Goal: Transaction & Acquisition: Book appointment/travel/reservation

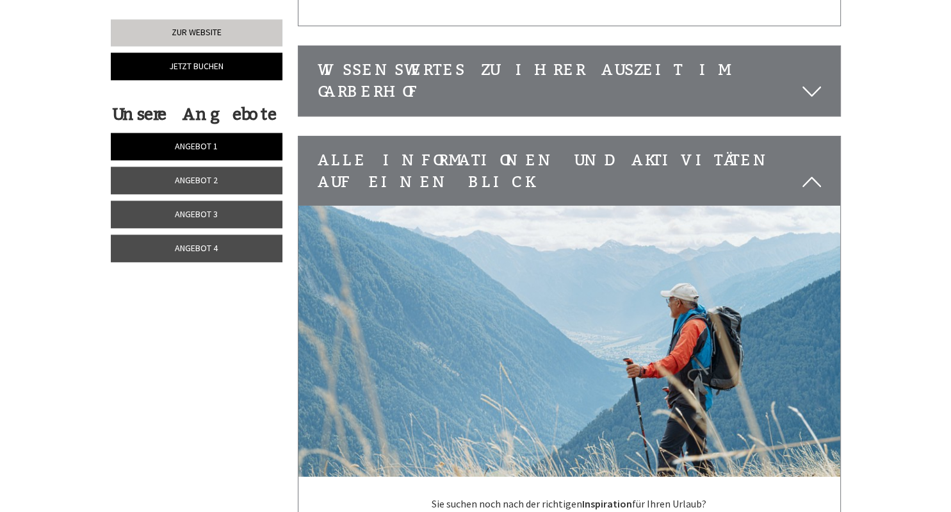
scroll to position [4398, 0]
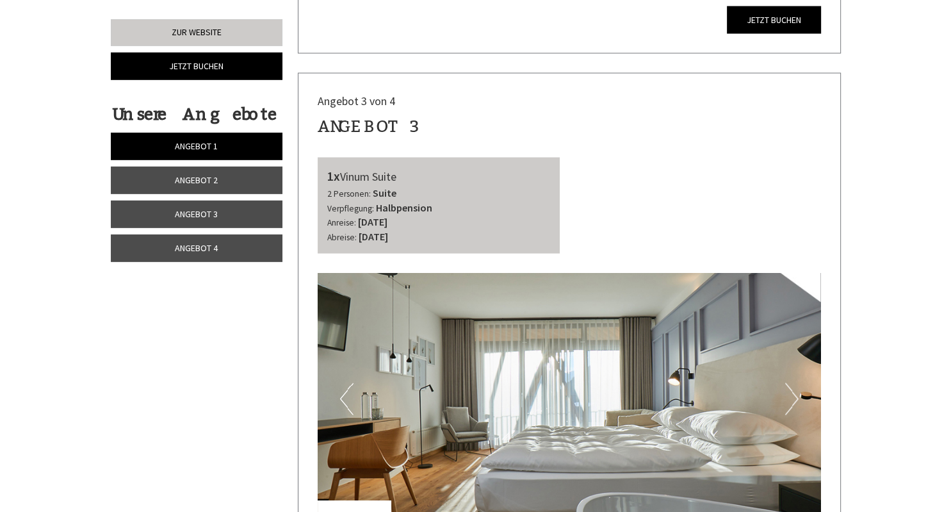
scroll to position [2435, 0]
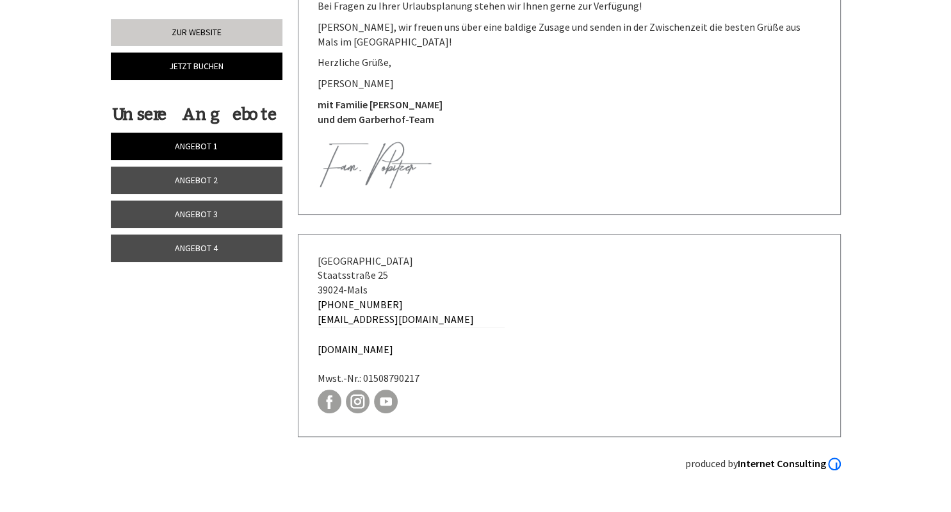
click at [211, 181] on span "Angebot 2" at bounding box center [196, 180] width 43 height 12
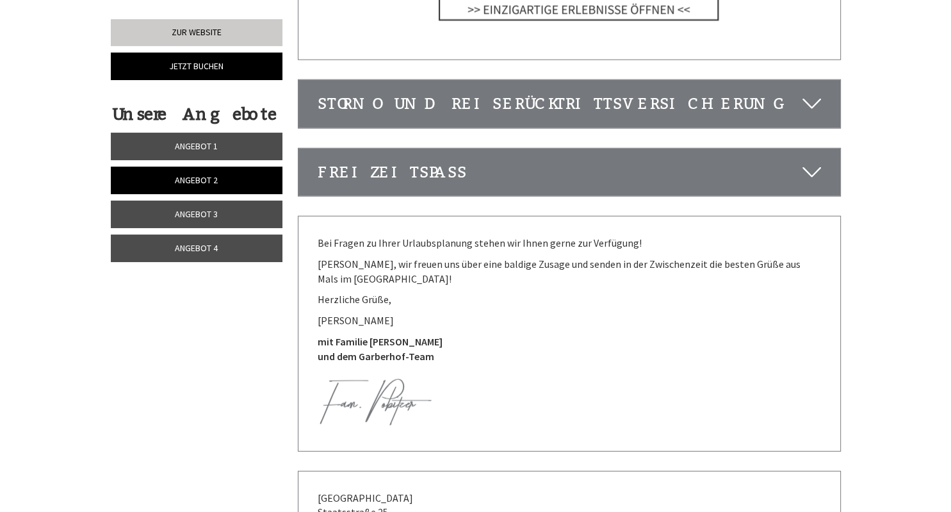
scroll to position [3543, 0]
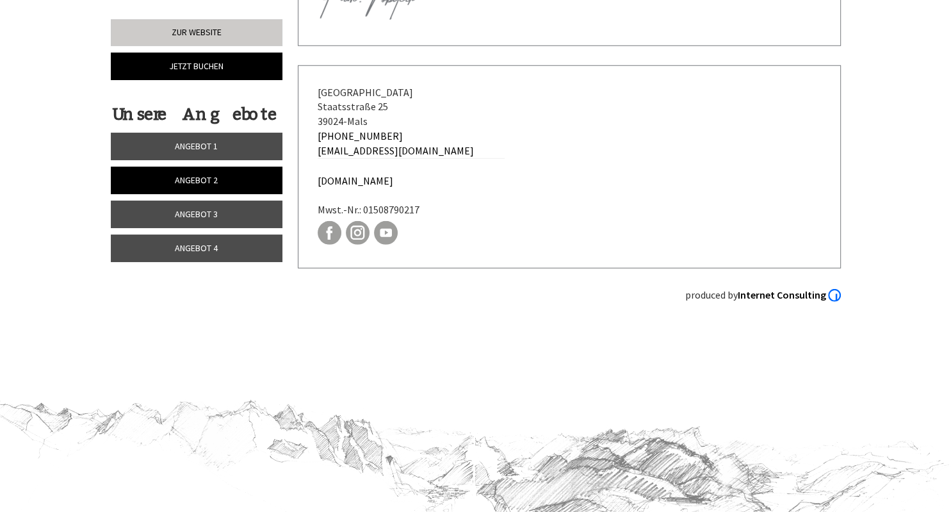
click at [219, 210] on link "Angebot 3" at bounding box center [197, 215] width 172 height 28
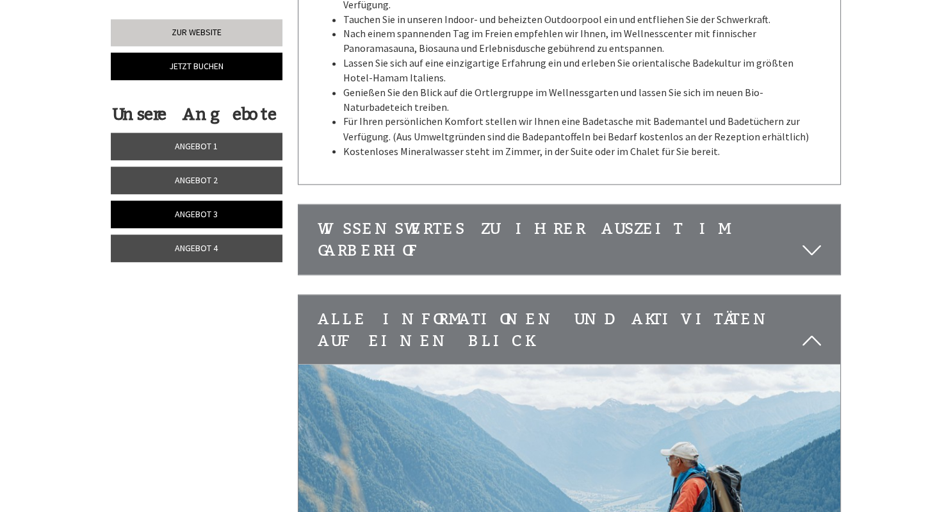
scroll to position [2257, 0]
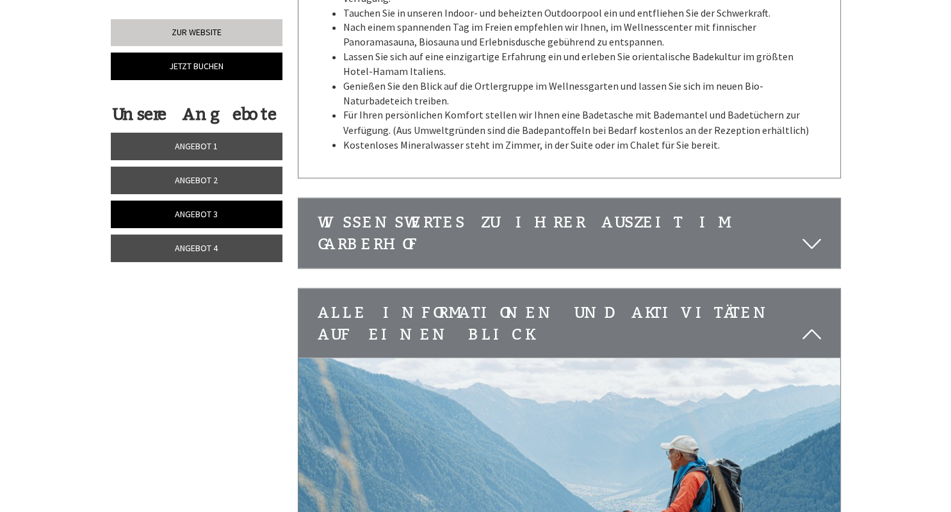
click at [200, 245] on span "Angebot 4" at bounding box center [196, 248] width 43 height 12
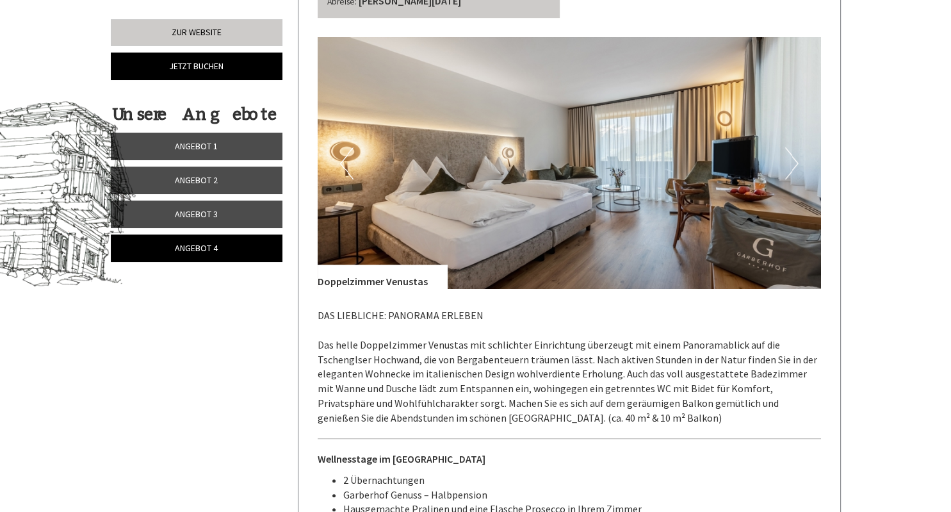
scroll to position [525, 0]
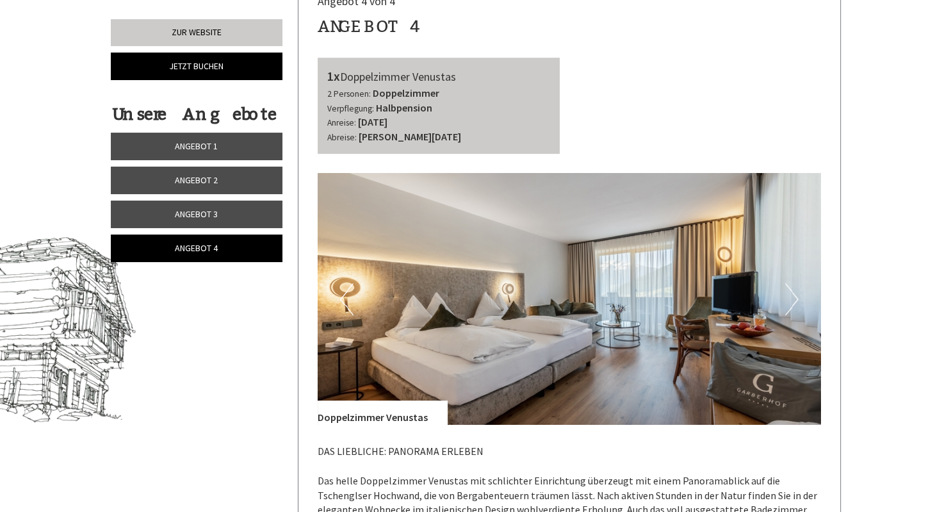
click at [793, 306] on button "Next" at bounding box center [792, 299] width 13 height 32
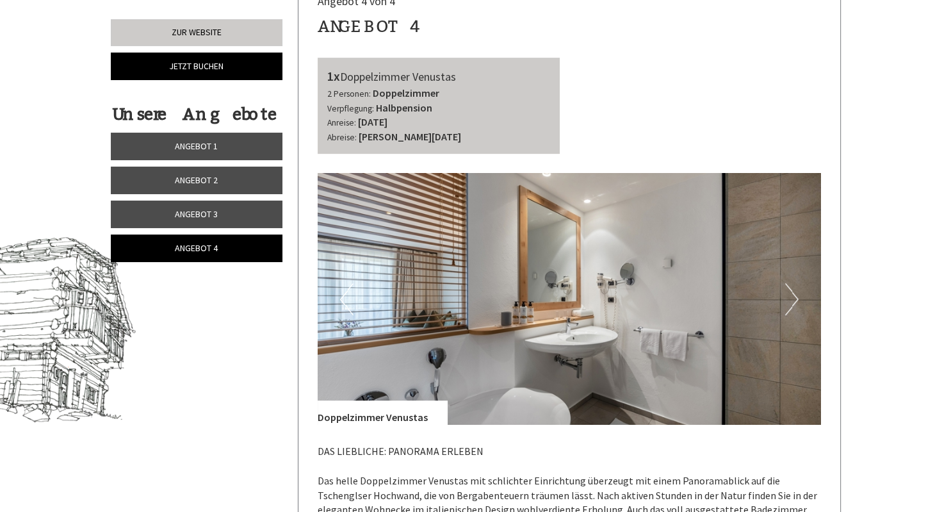
click at [793, 306] on button "Next" at bounding box center [792, 299] width 13 height 32
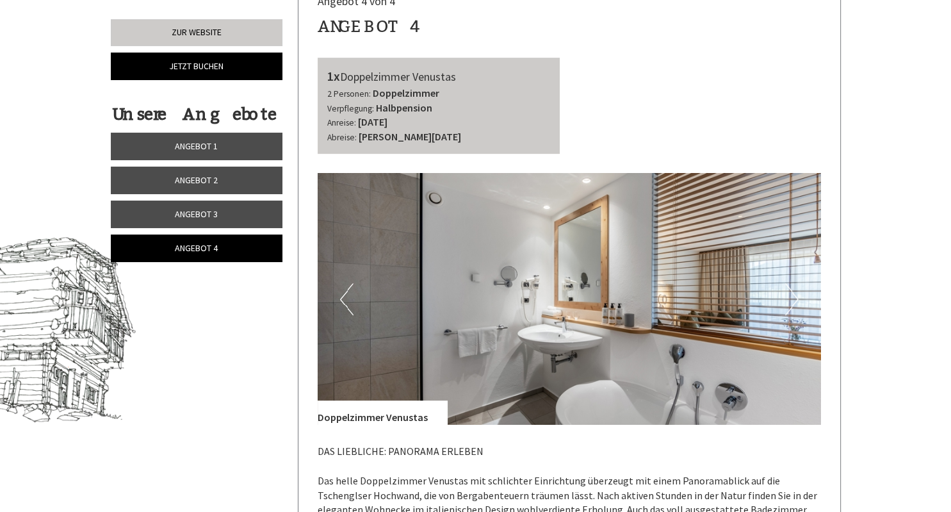
click at [793, 306] on button "Next" at bounding box center [792, 299] width 13 height 32
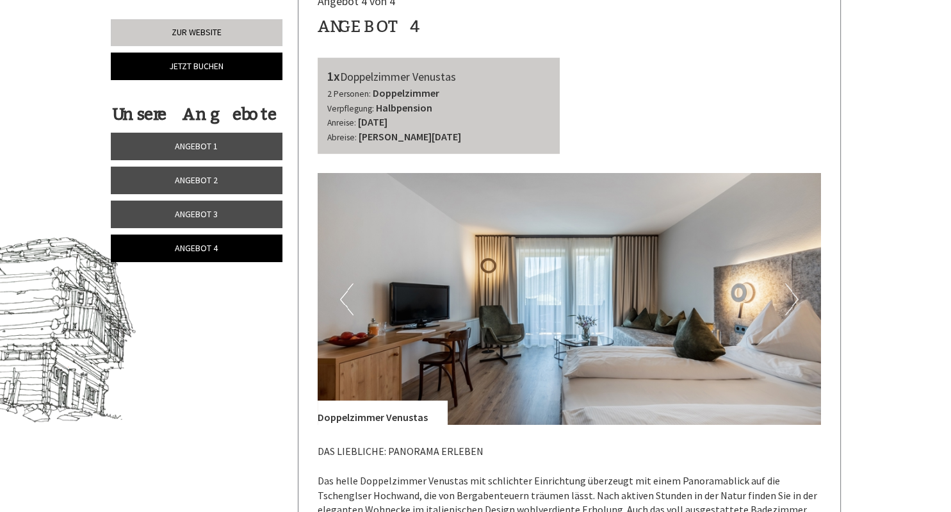
click at [793, 306] on button "Next" at bounding box center [792, 299] width 13 height 32
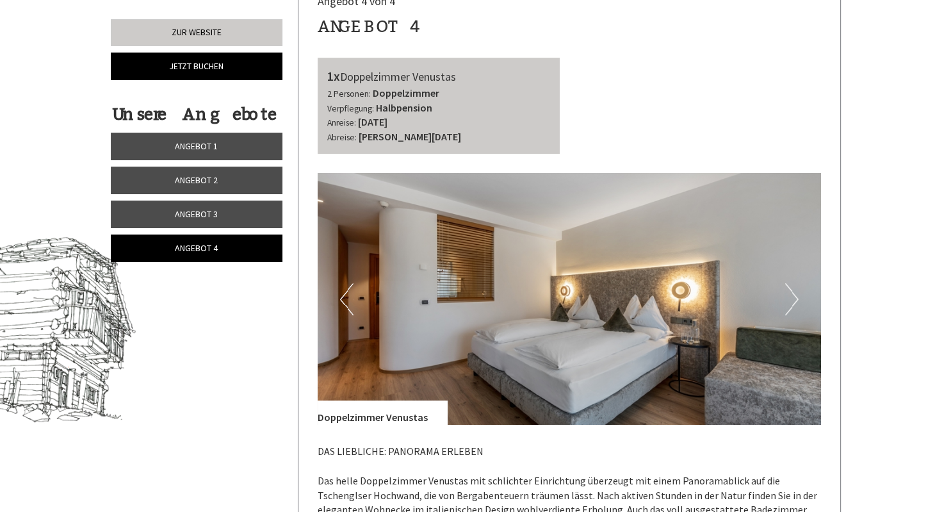
click at [793, 306] on button "Next" at bounding box center [792, 299] width 13 height 32
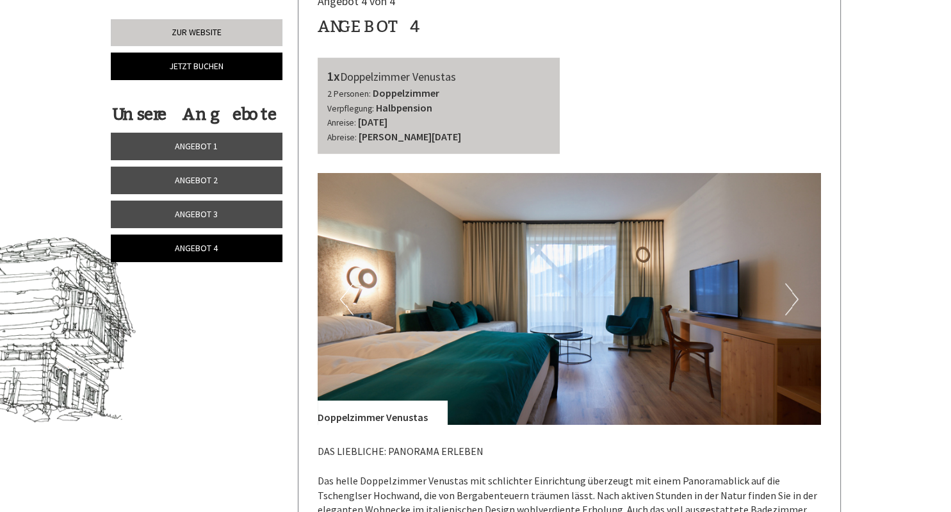
click at [793, 306] on button "Next" at bounding box center [792, 299] width 13 height 32
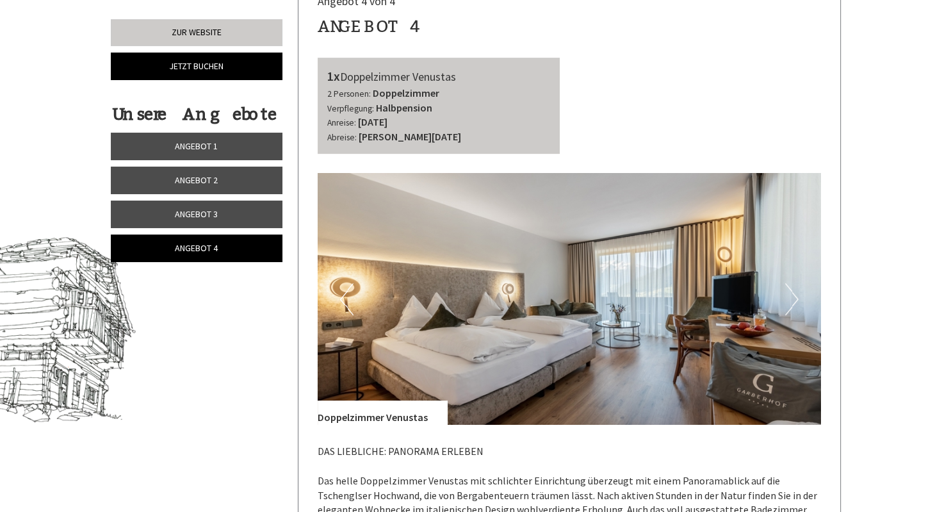
click at [793, 306] on button "Next" at bounding box center [792, 299] width 13 height 32
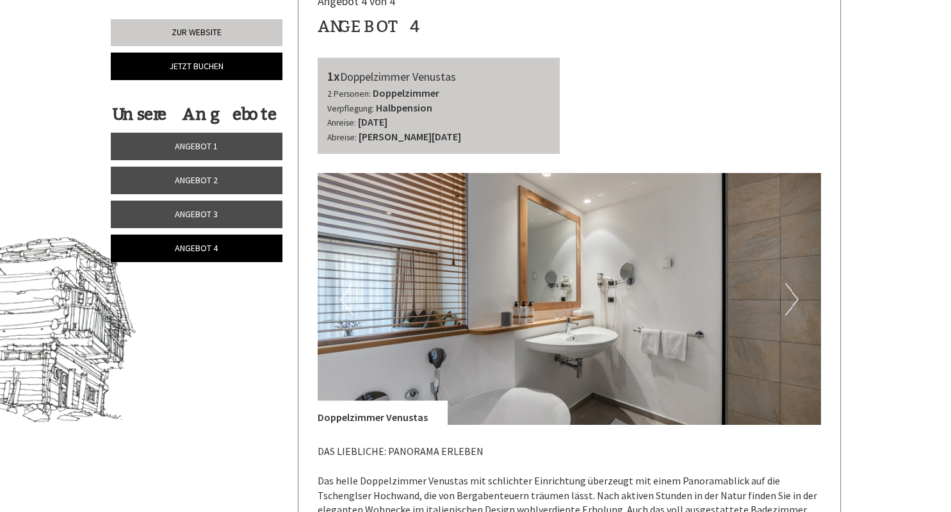
click at [793, 306] on button "Next" at bounding box center [792, 299] width 13 height 32
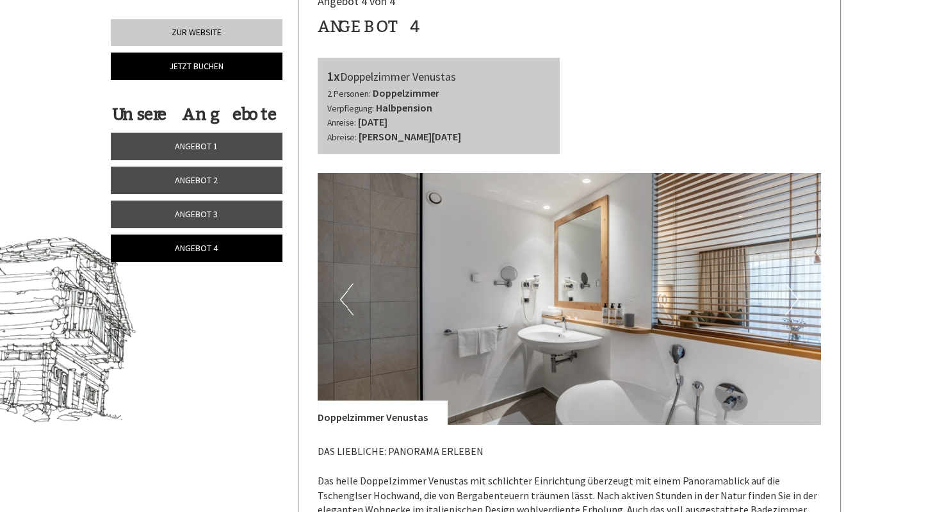
click at [793, 306] on button "Next" at bounding box center [792, 299] width 13 height 32
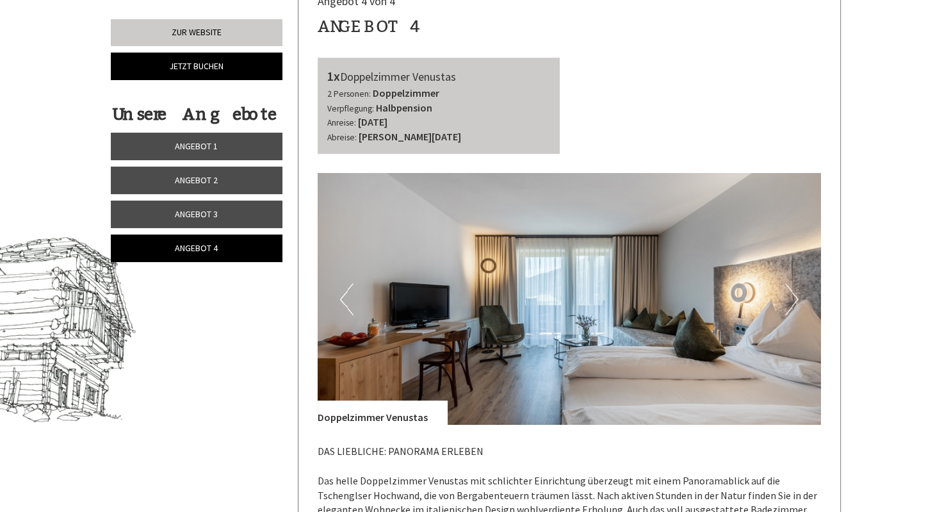
click at [183, 211] on span "Angebot 3" at bounding box center [196, 214] width 43 height 12
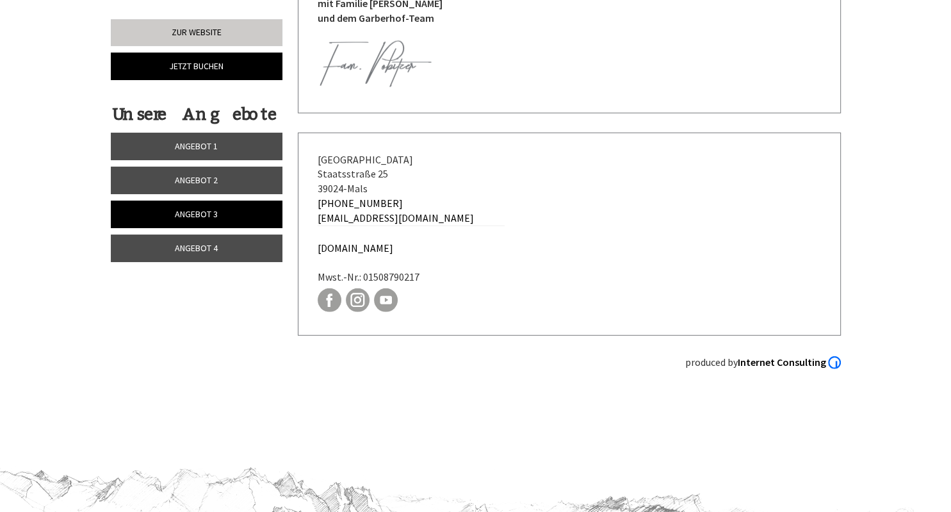
scroll to position [3570, 0]
